Goal: Information Seeking & Learning: Learn about a topic

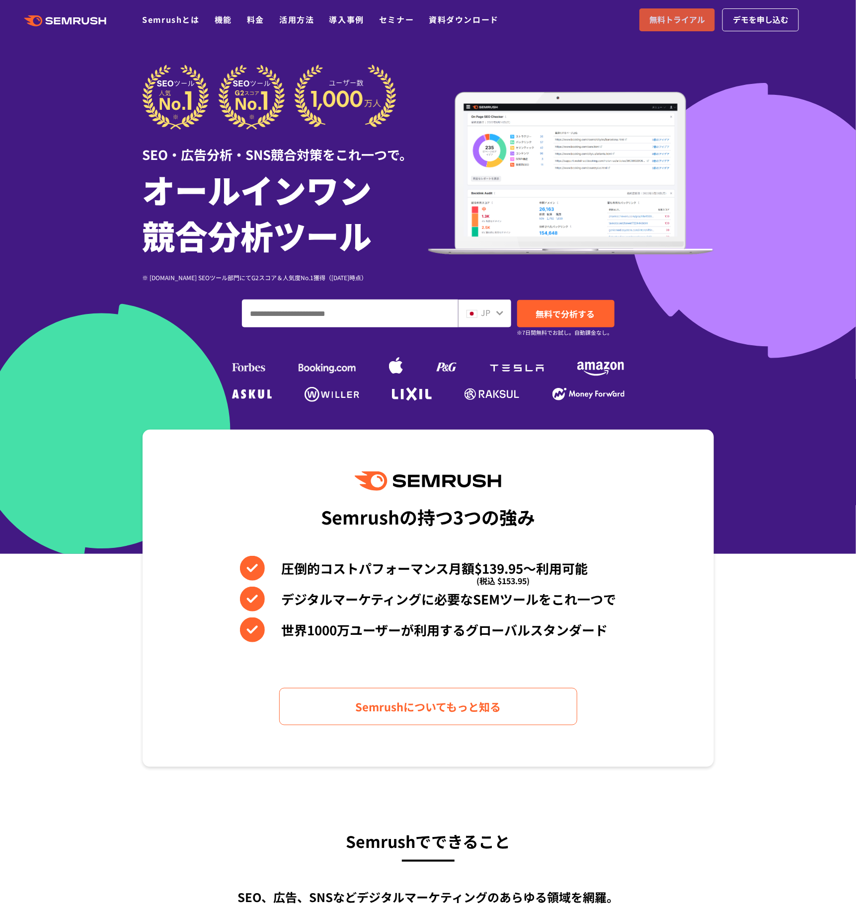
click at [668, 12] on link "無料トライアル" at bounding box center [677, 19] width 76 height 23
click at [226, 15] on link "機能" at bounding box center [223, 19] width 17 height 12
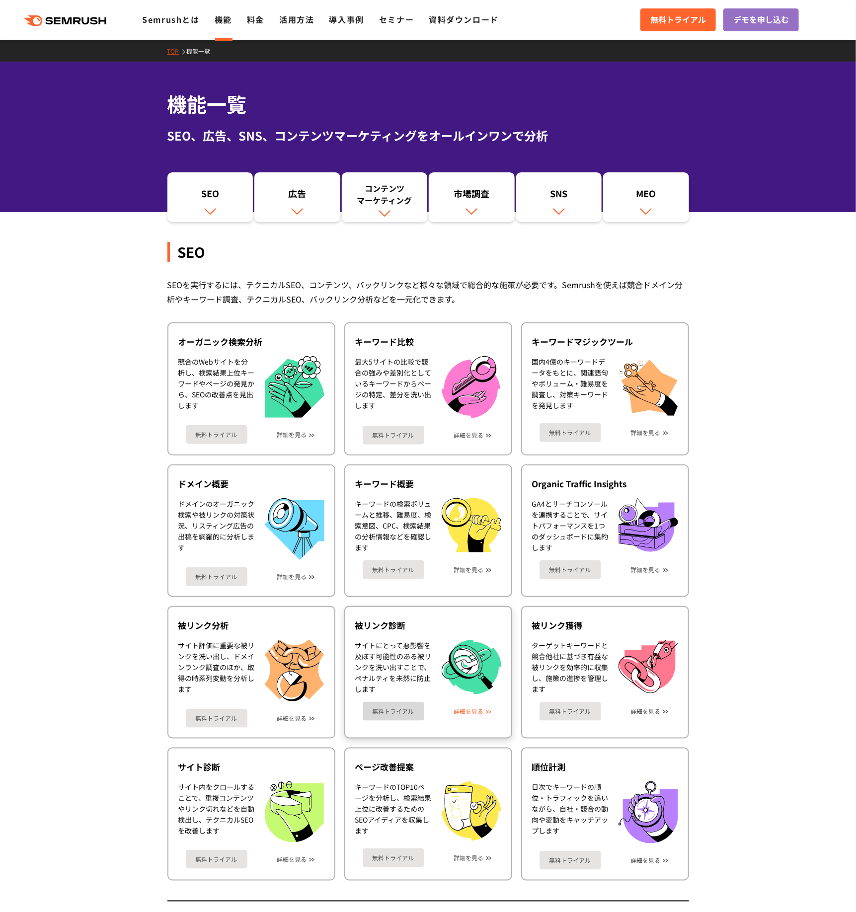
click at [473, 709] on link "詳細を見る" at bounding box center [469, 711] width 30 height 7
click at [251, 20] on link "料金" at bounding box center [255, 19] width 17 height 12
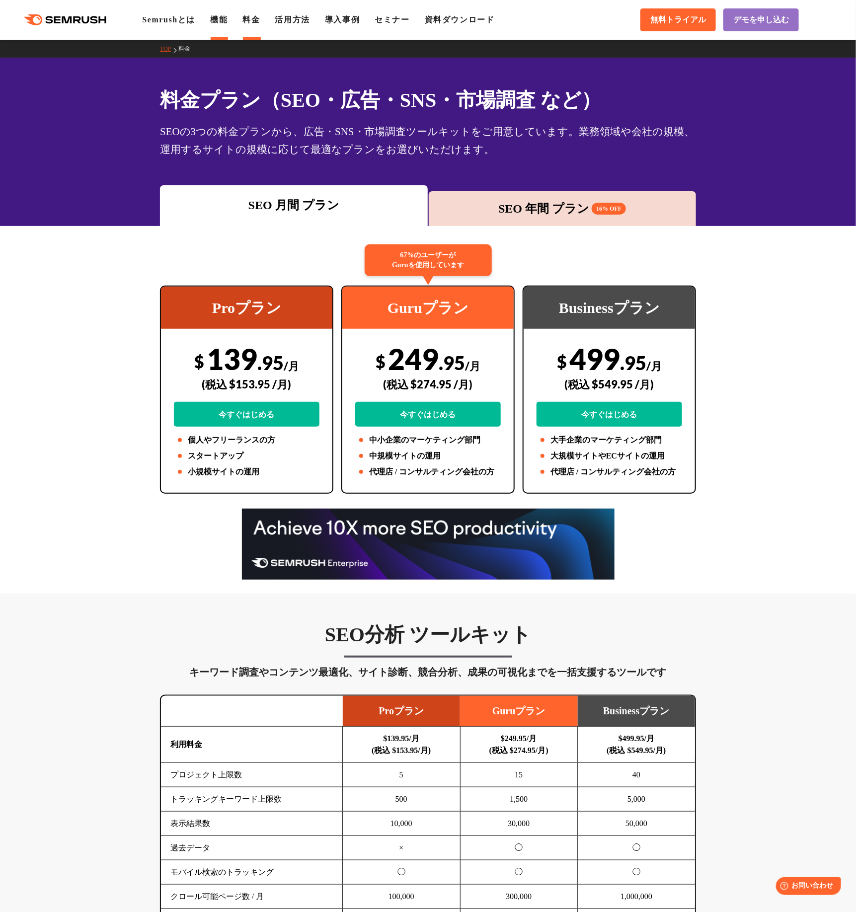
click at [225, 22] on link "機能" at bounding box center [218, 19] width 17 height 8
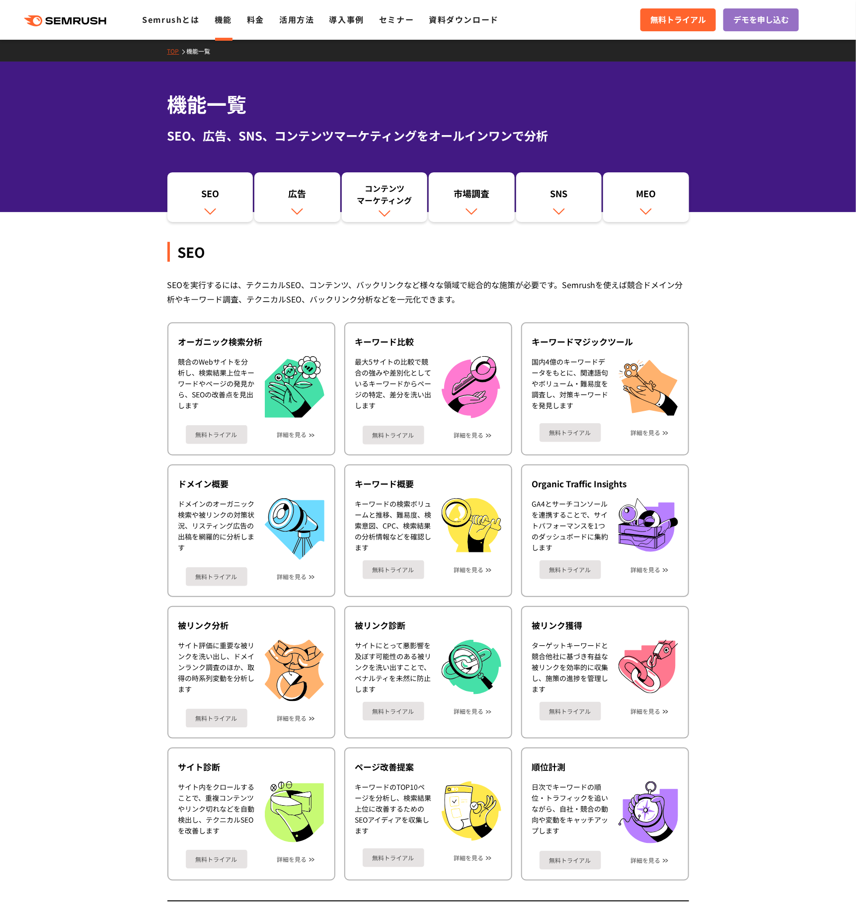
click at [245, 15] on ul "Semrushとは 機能 料金 活用方法 導入事例 セミナー 資料ダウンロード" at bounding box center [328, 19] width 372 height 13
click at [251, 18] on link "料金" at bounding box center [255, 19] width 17 height 12
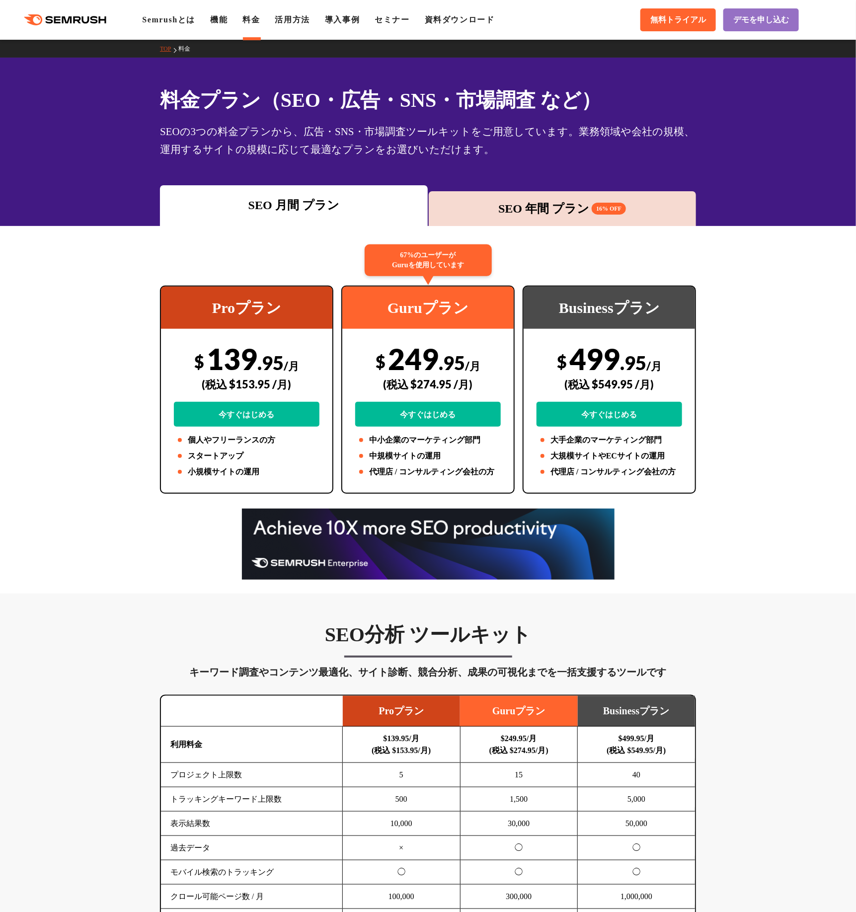
click at [577, 208] on div "SEO 年間 プラン 16% OFF" at bounding box center [563, 209] width 258 height 18
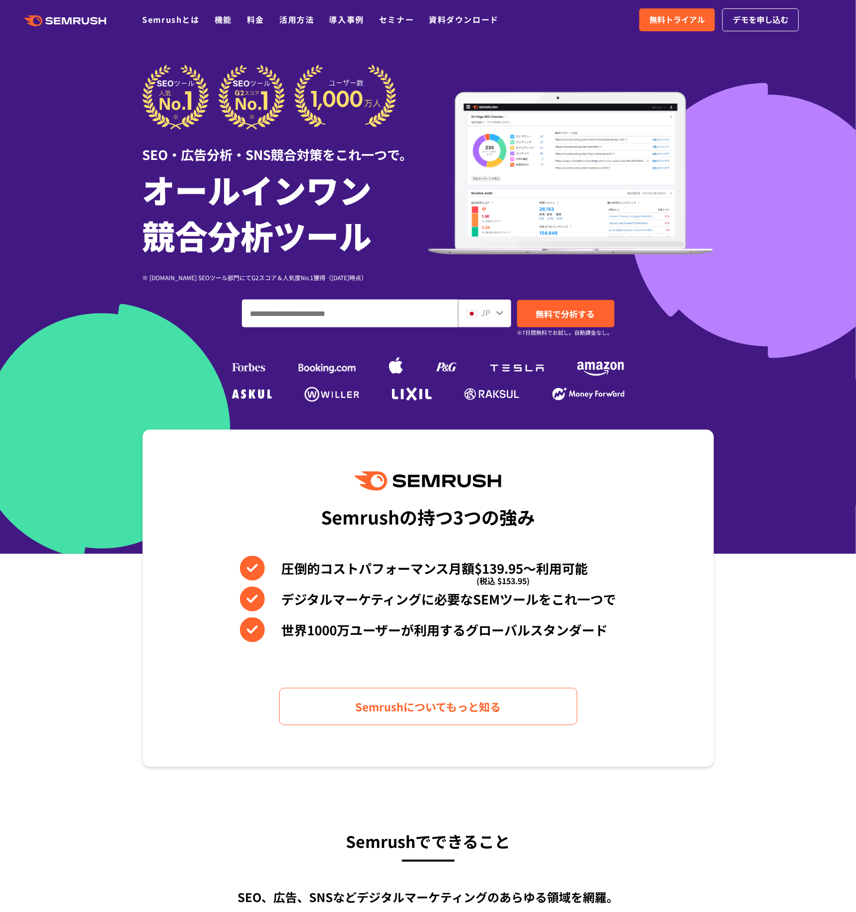
click at [353, 311] on input "ドメイン、キーワードまたはURLを入力してください" at bounding box center [349, 313] width 215 height 27
paste input "**********"
type input "**********"
click at [588, 317] on span "無料で分析する" at bounding box center [565, 314] width 59 height 12
